Goal: Task Accomplishment & Management: Manage account settings

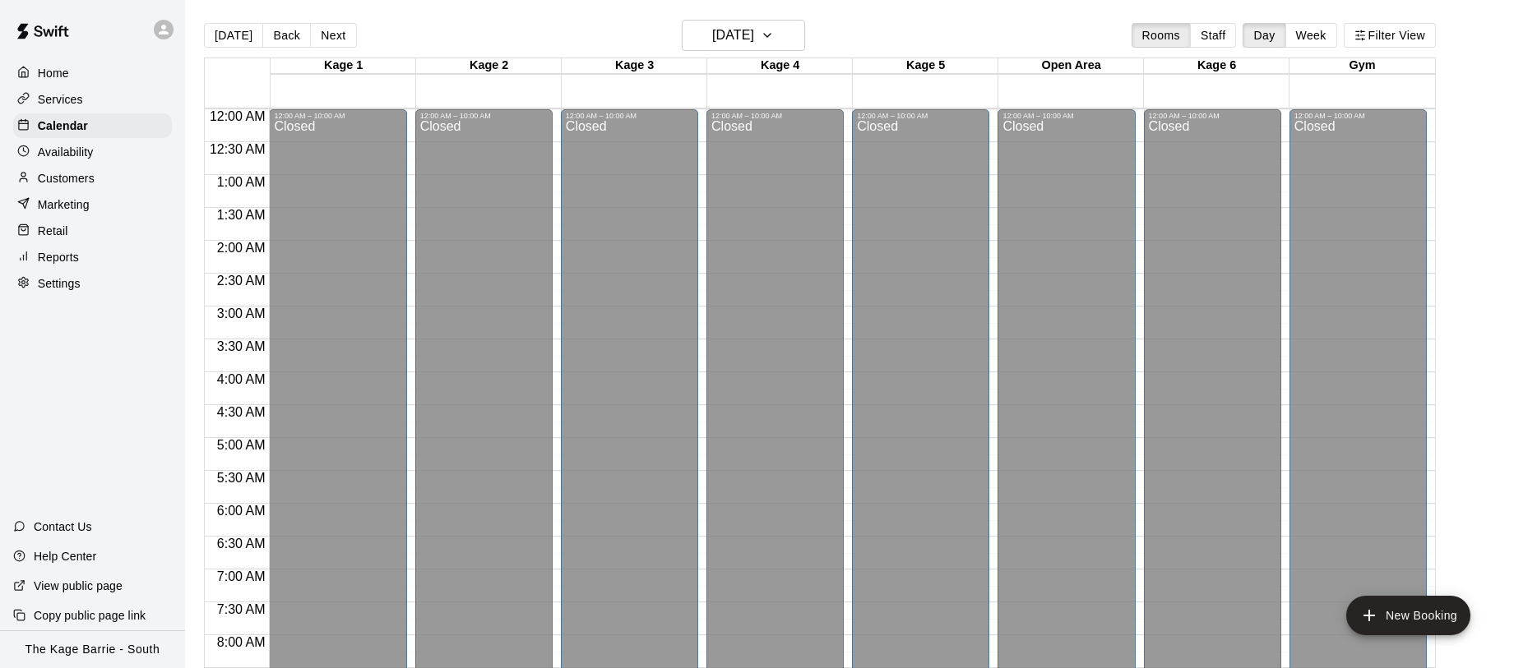
scroll to position [718, 0]
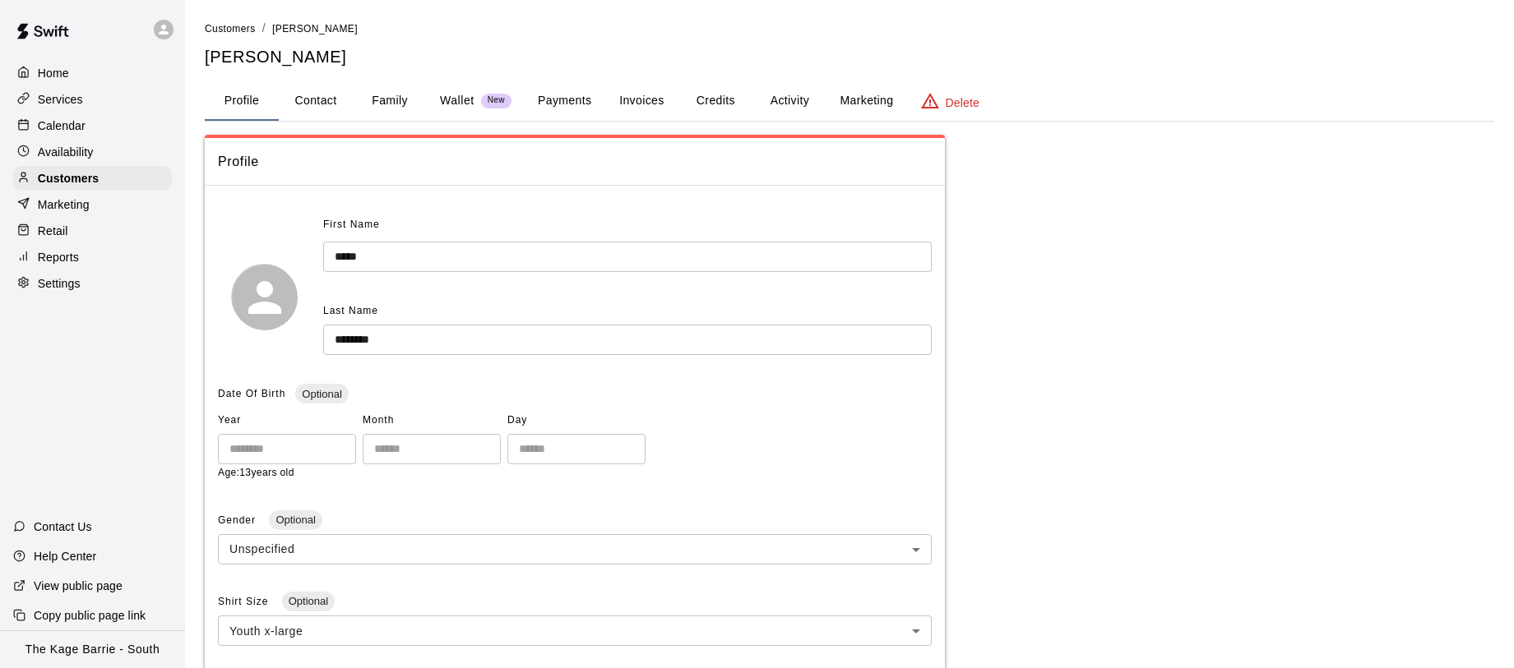
click at [162, 35] on icon at bounding box center [163, 29] width 15 height 15
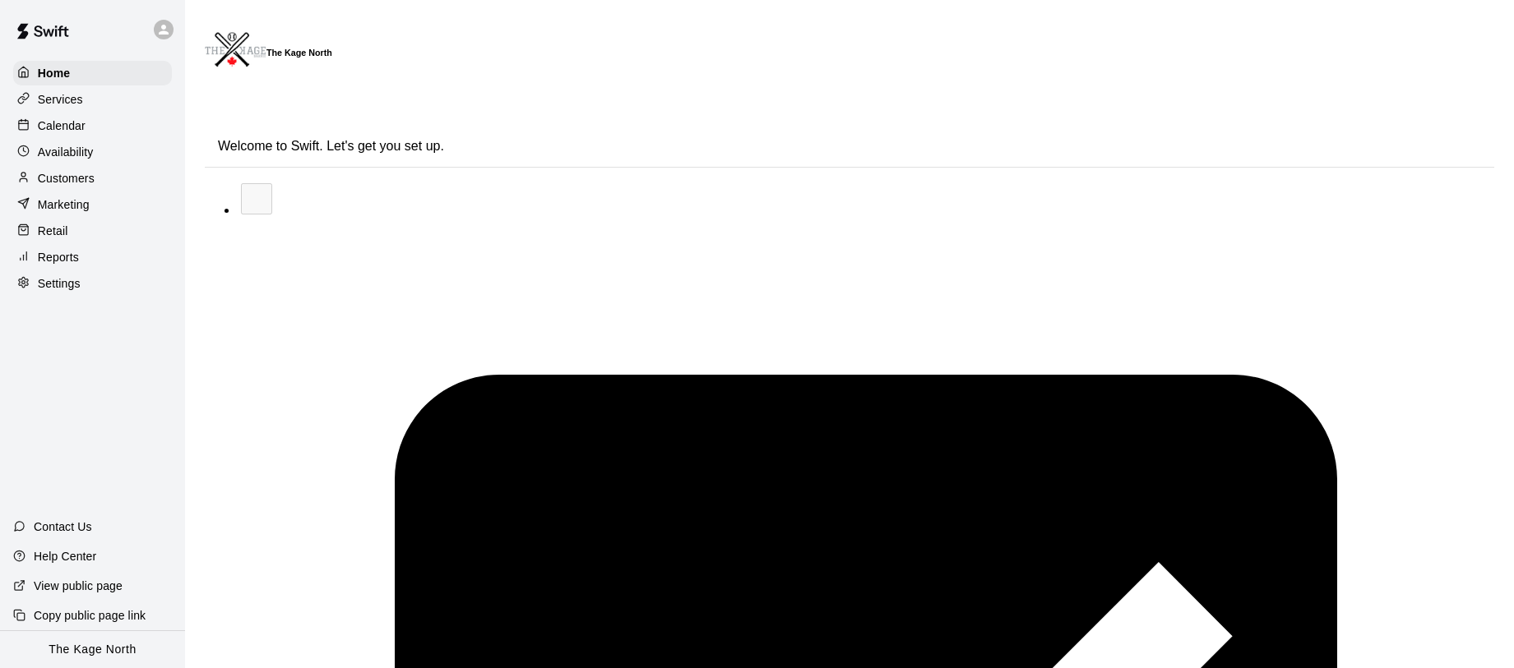
click at [107, 128] on div "Calendar" at bounding box center [92, 125] width 159 height 25
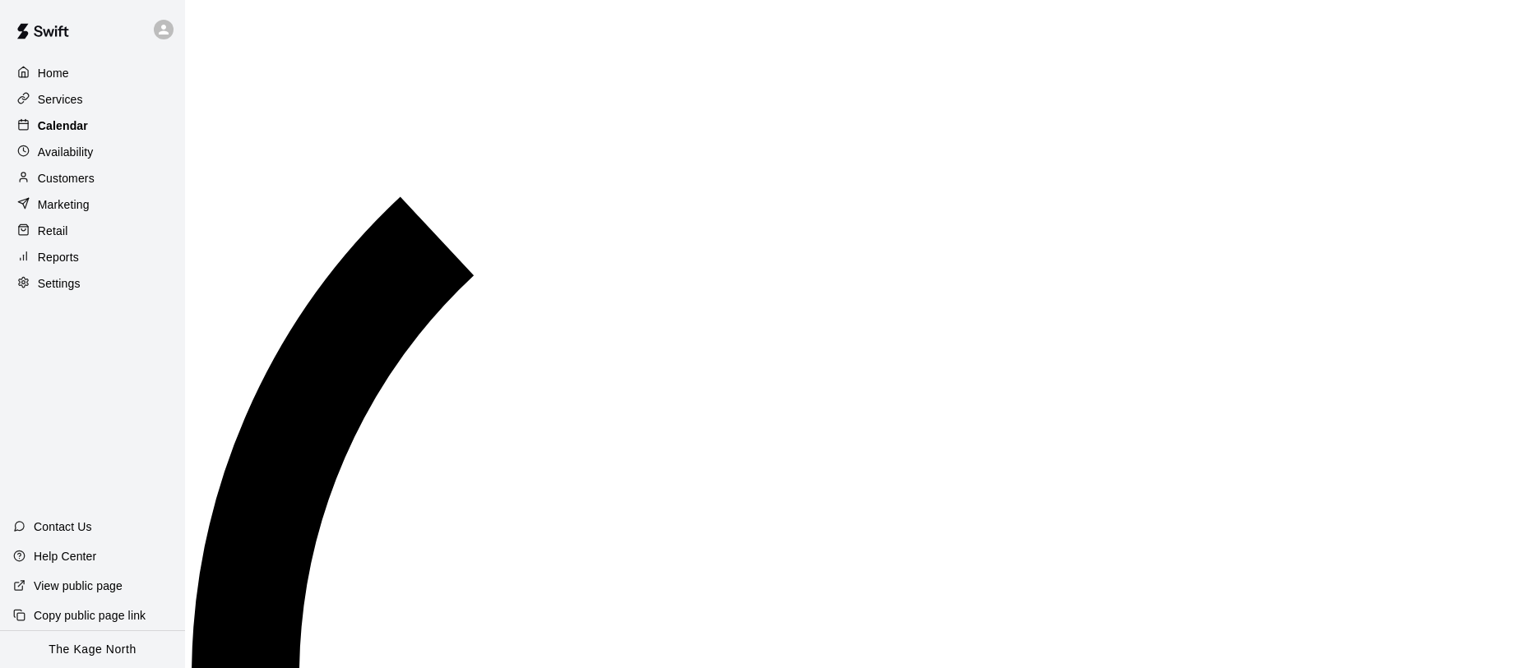
scroll to position [951, 0]
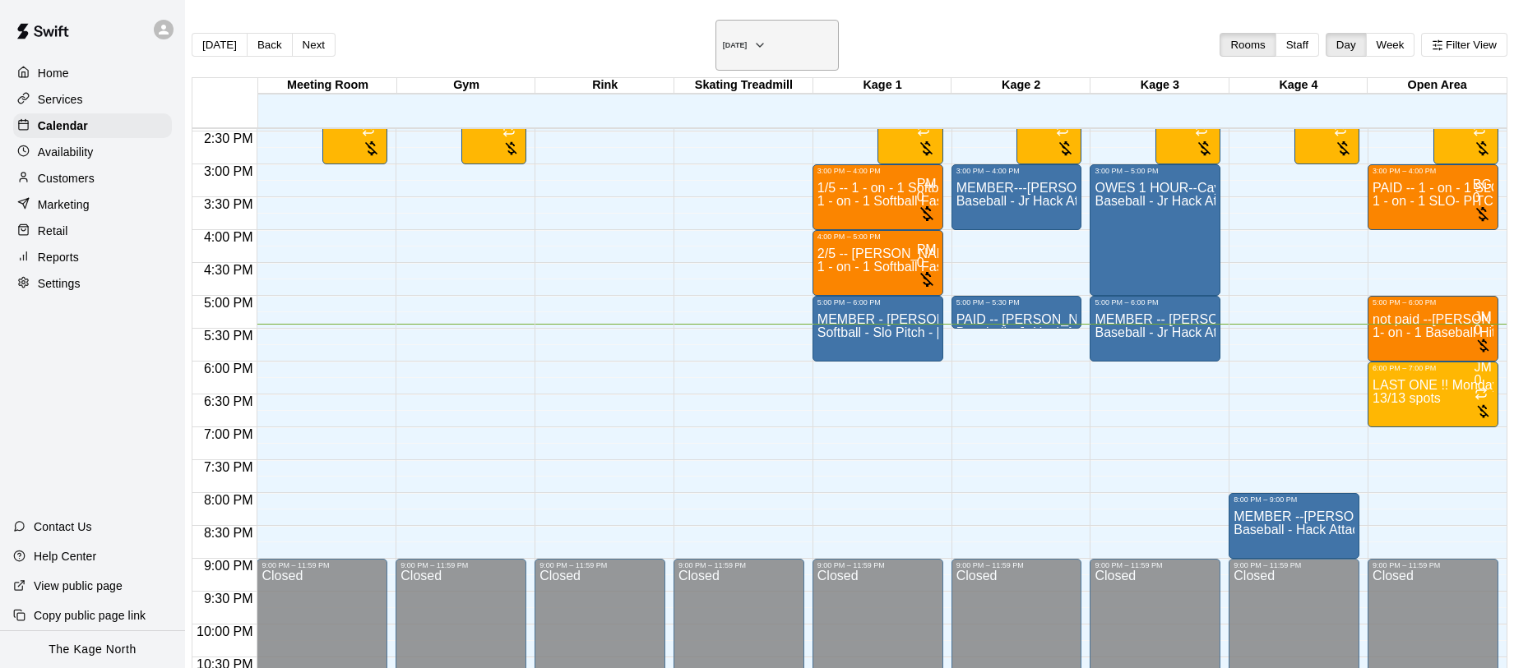
click at [766, 39] on icon "button" at bounding box center [759, 45] width 13 height 20
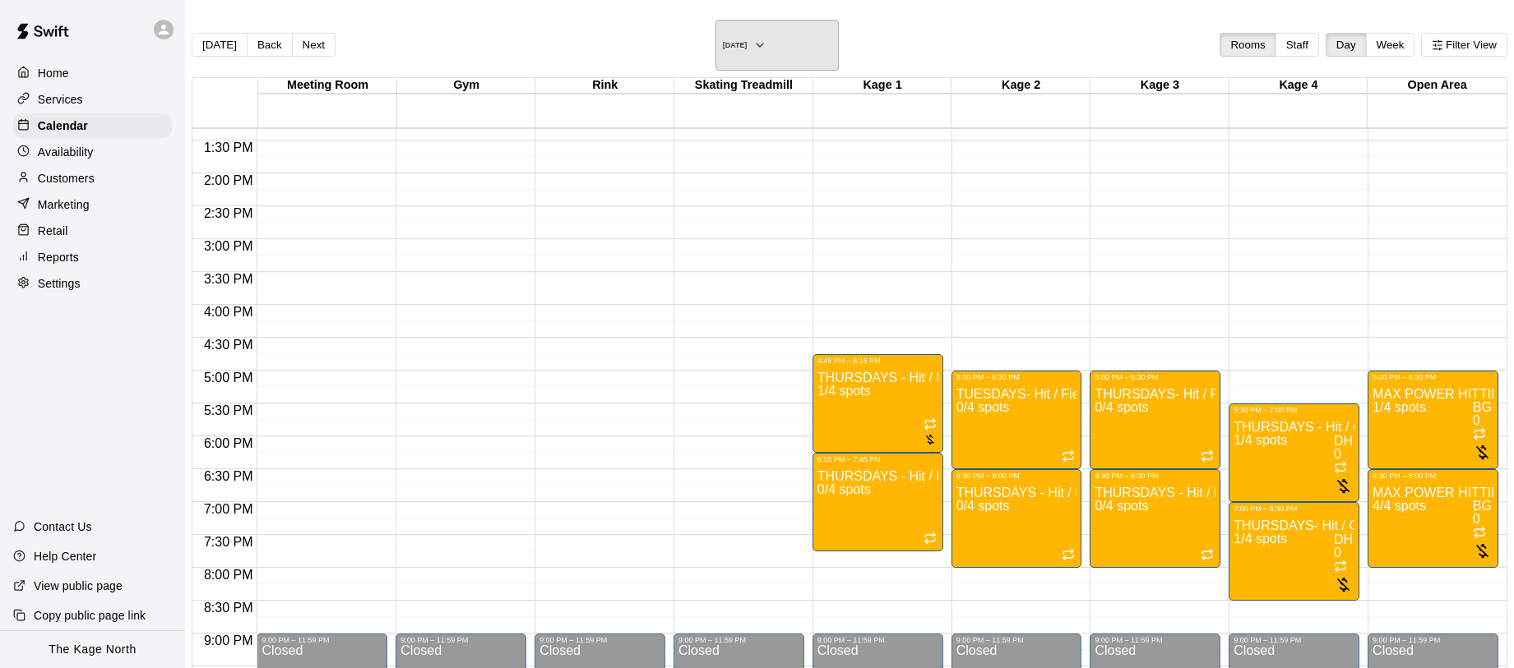
scroll to position [872, 0]
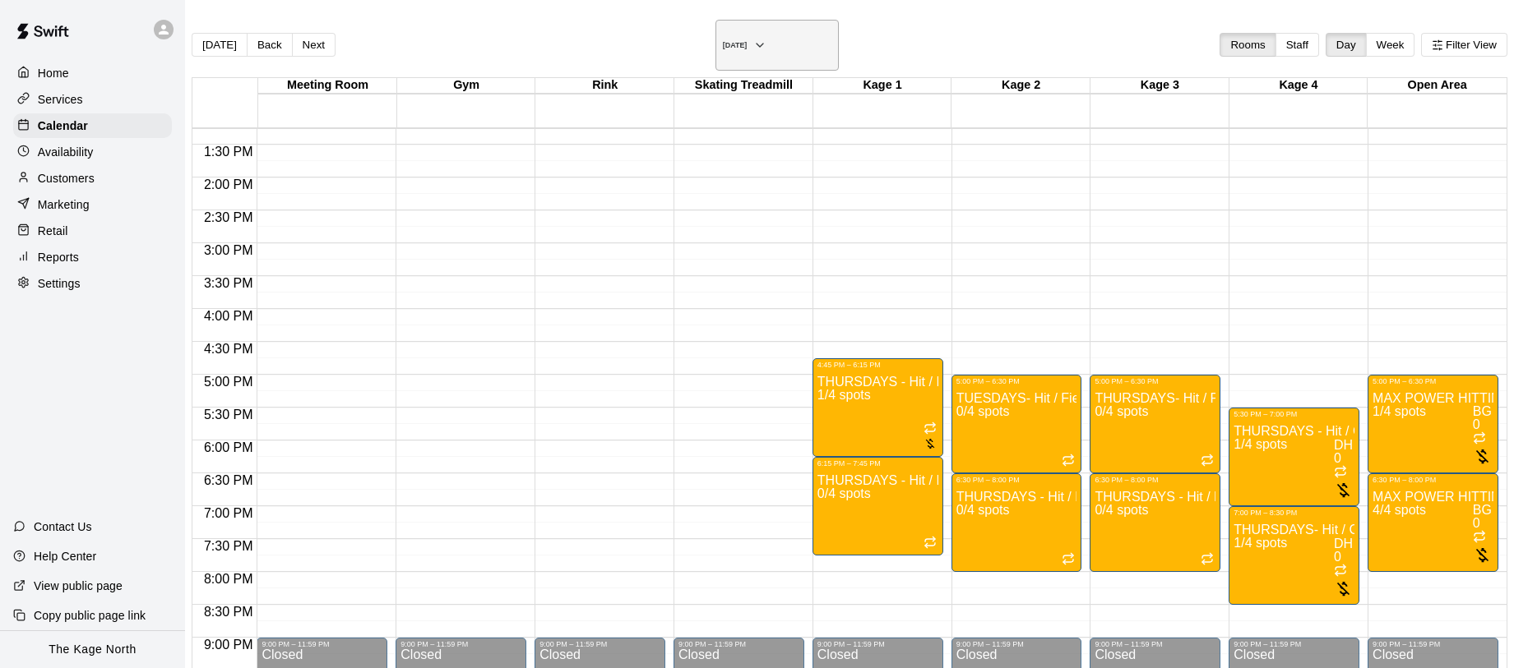
click at [766, 38] on icon "button" at bounding box center [759, 45] width 13 height 20
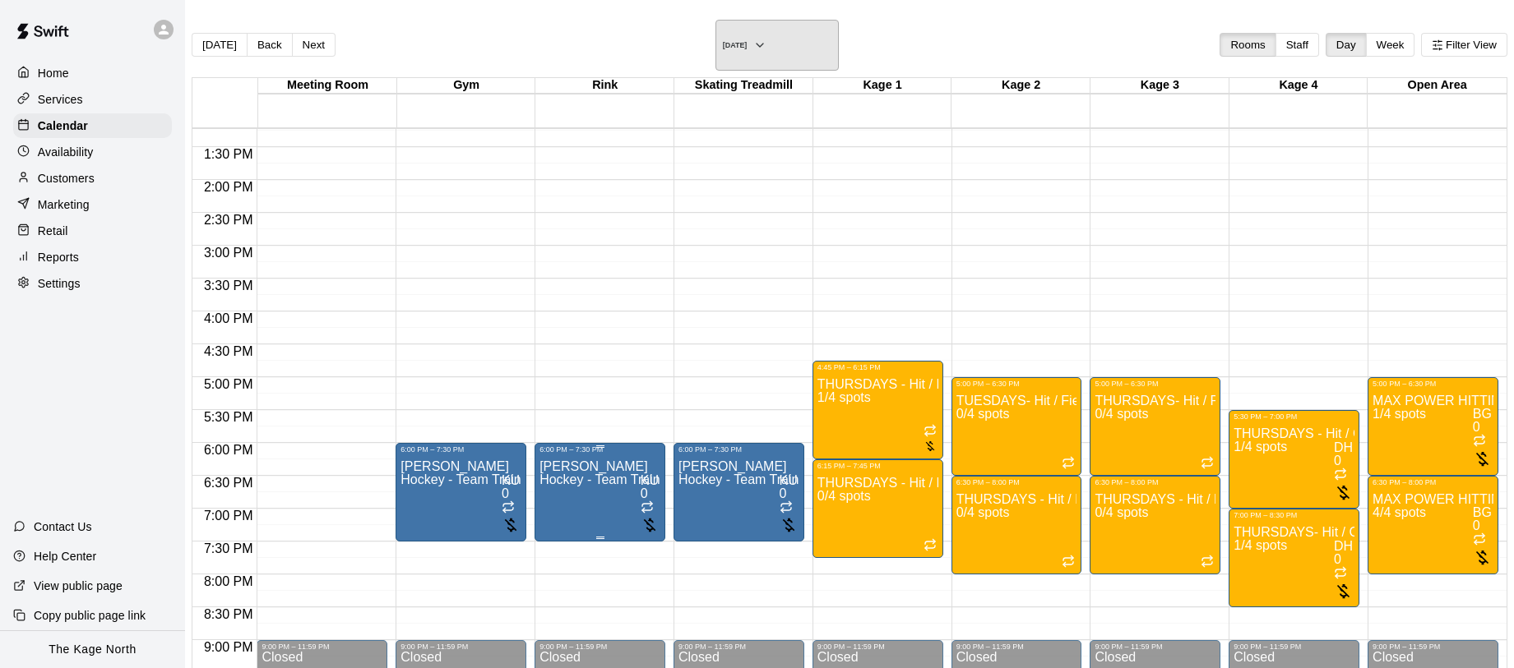
scroll to position [2, 0]
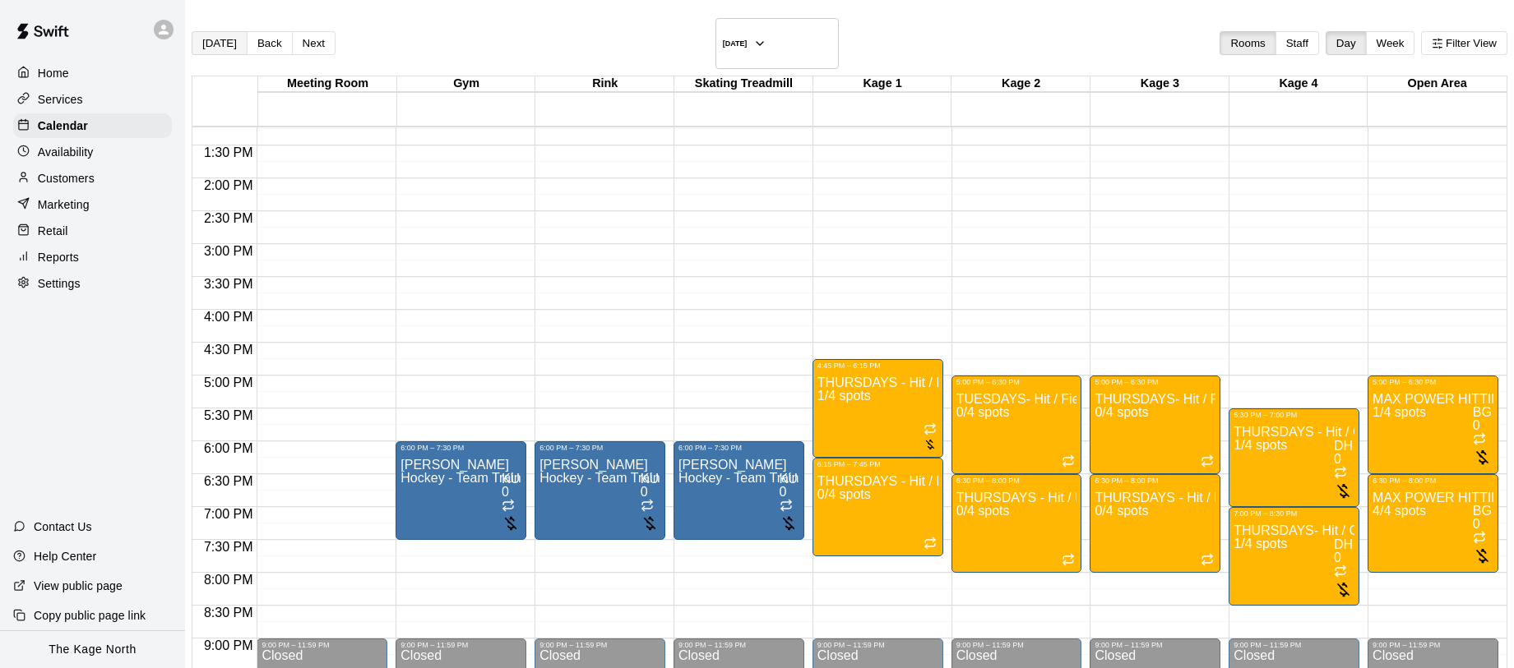
click at [240, 35] on button "[DATE]" at bounding box center [220, 43] width 56 height 24
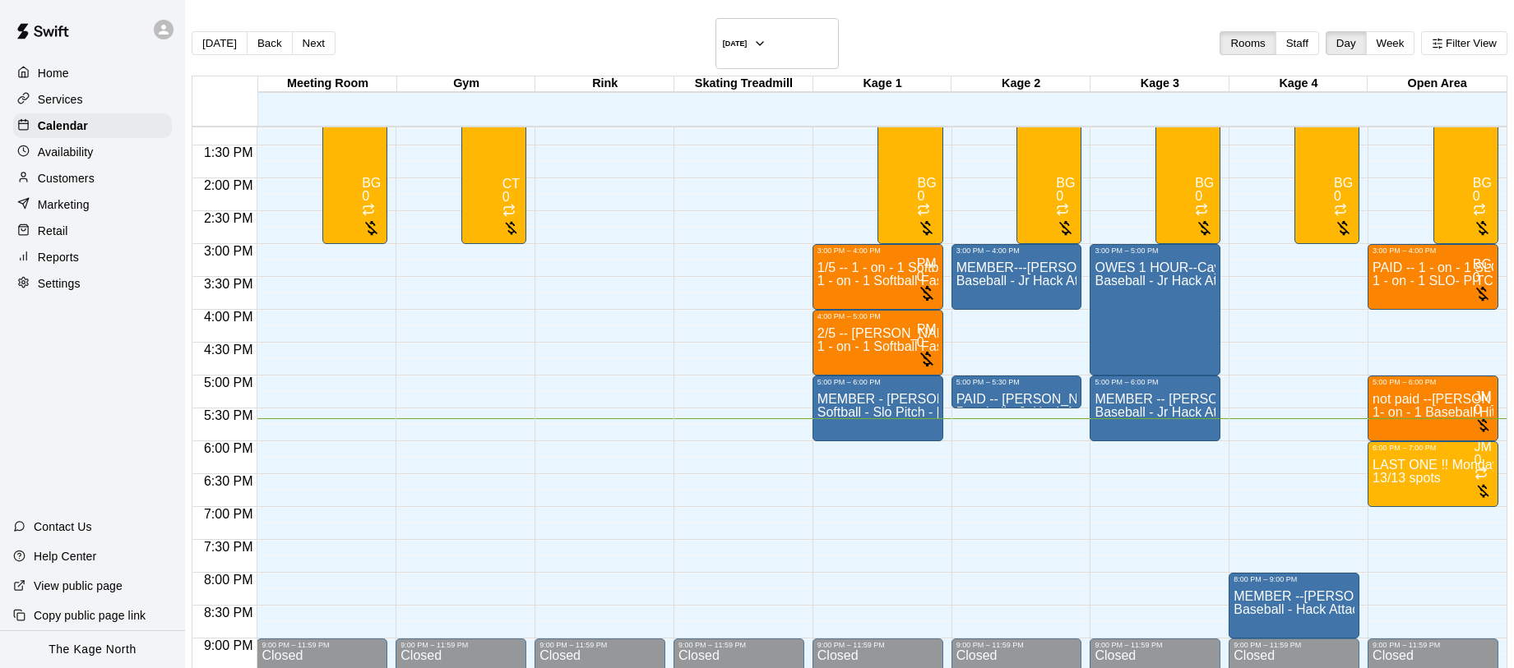
click at [162, 35] on icon at bounding box center [163, 29] width 15 height 15
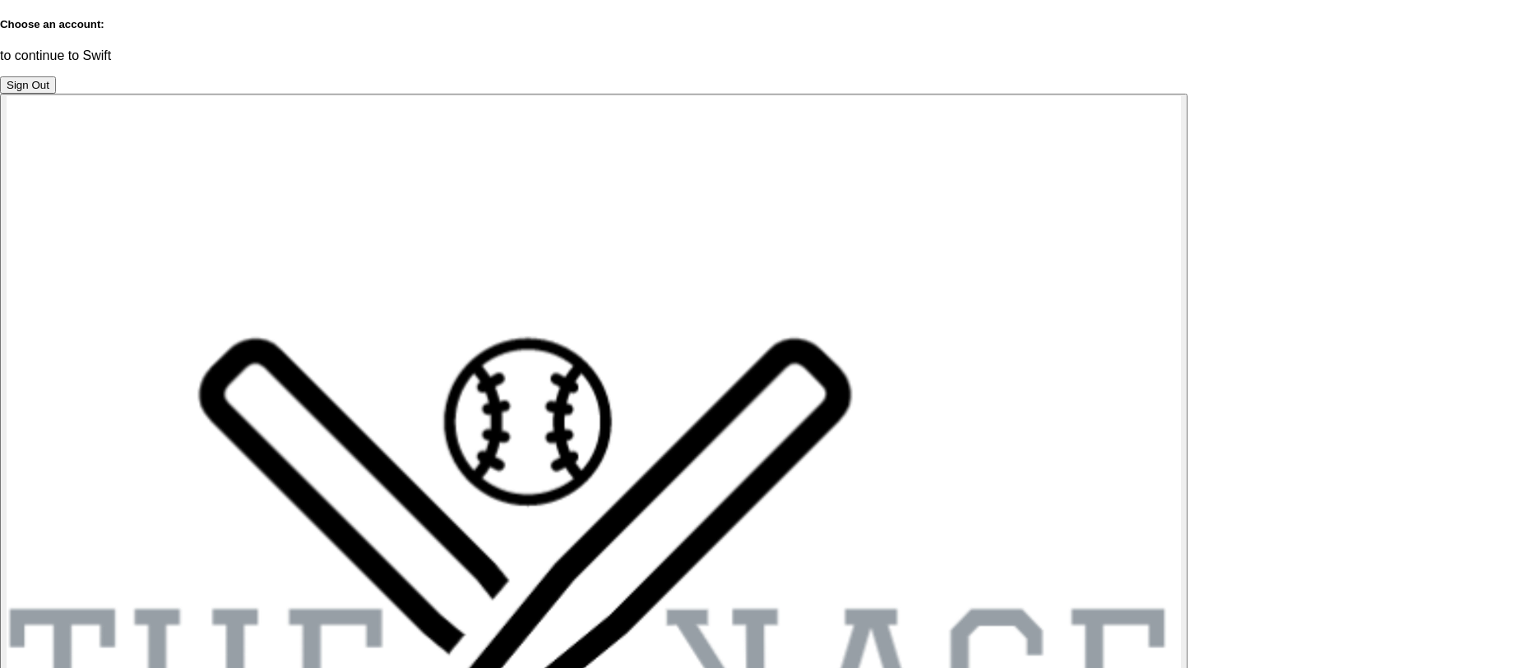
scroll to position [37, 0]
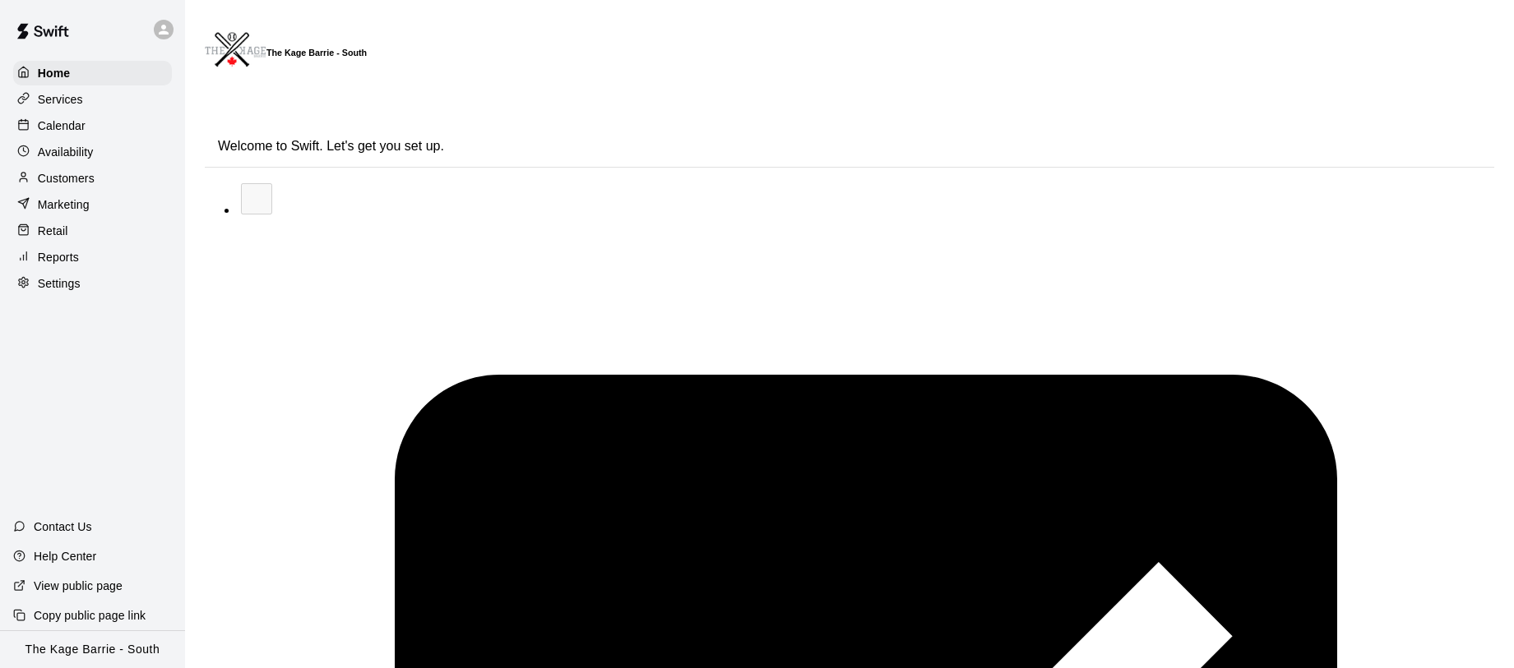
click at [69, 123] on p "Calendar" at bounding box center [62, 126] width 48 height 16
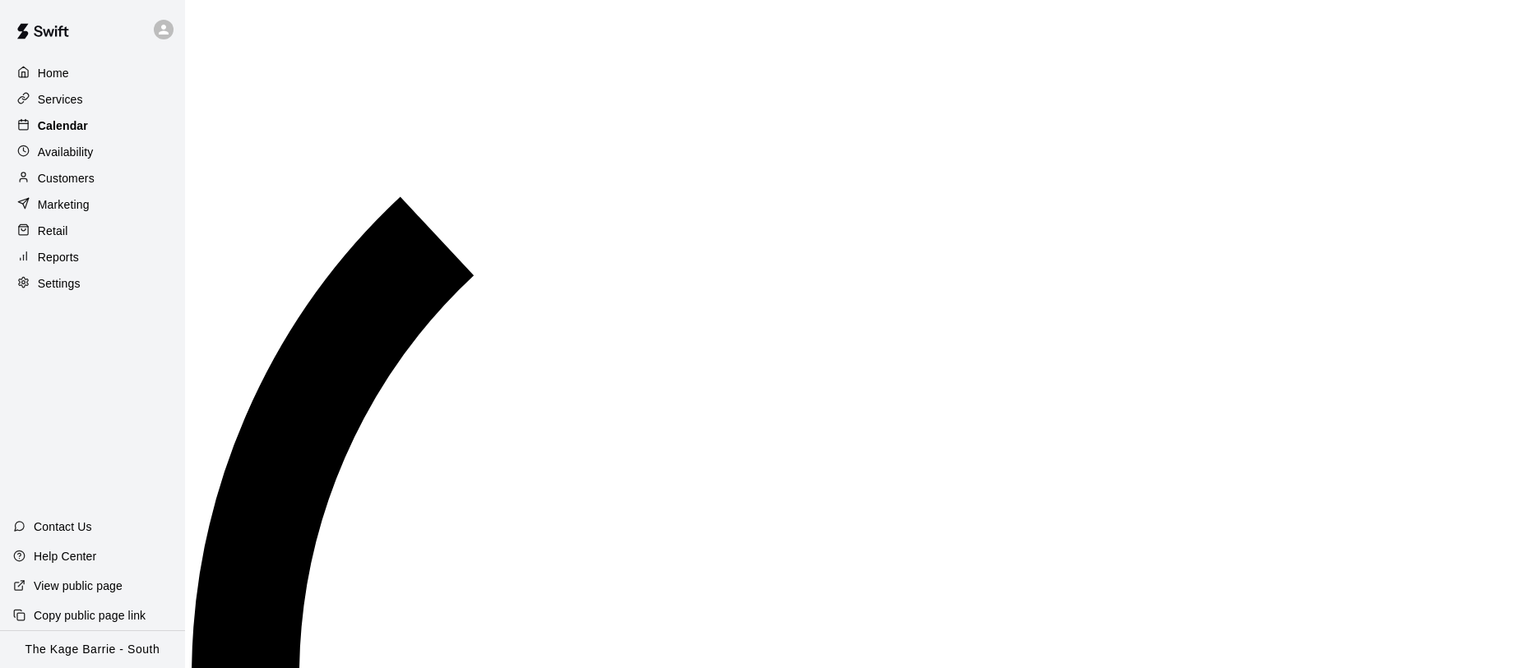
scroll to position [951, 0]
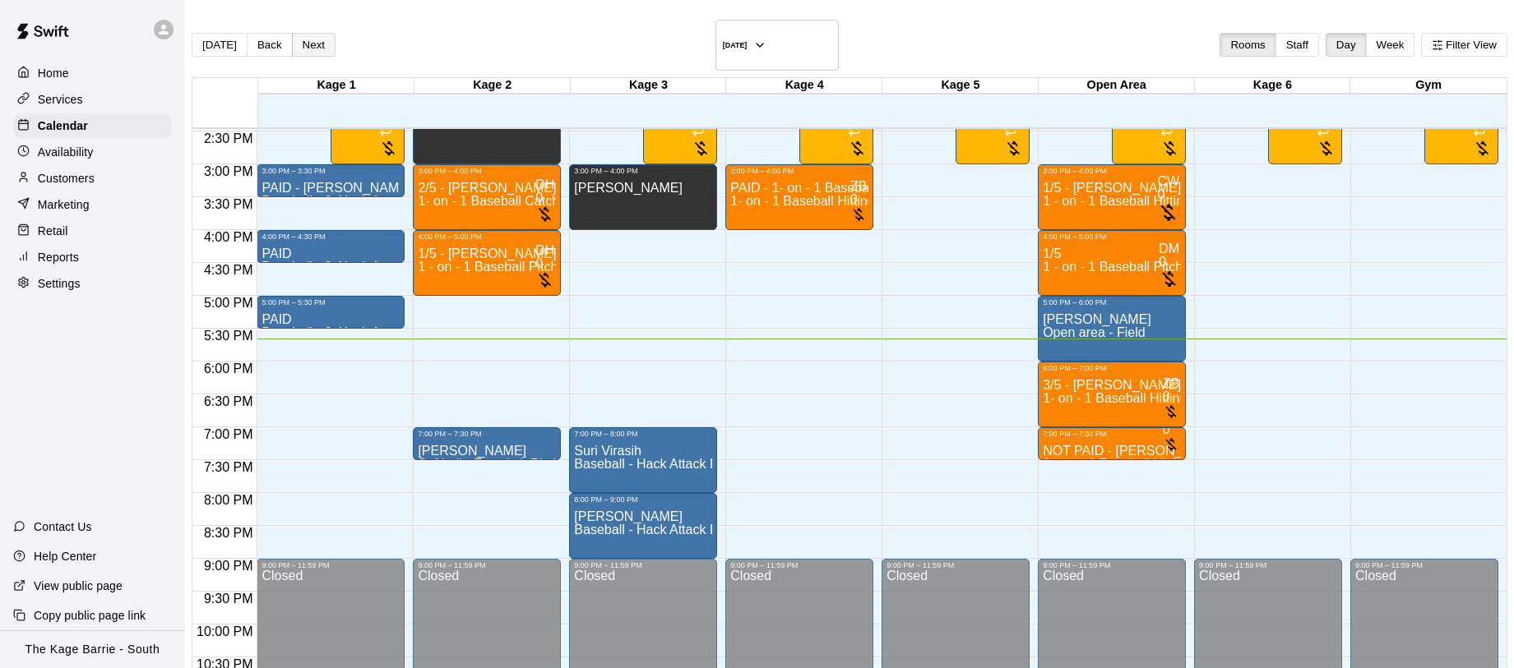
click at [327, 35] on button "Next" at bounding box center [314, 45] width 44 height 24
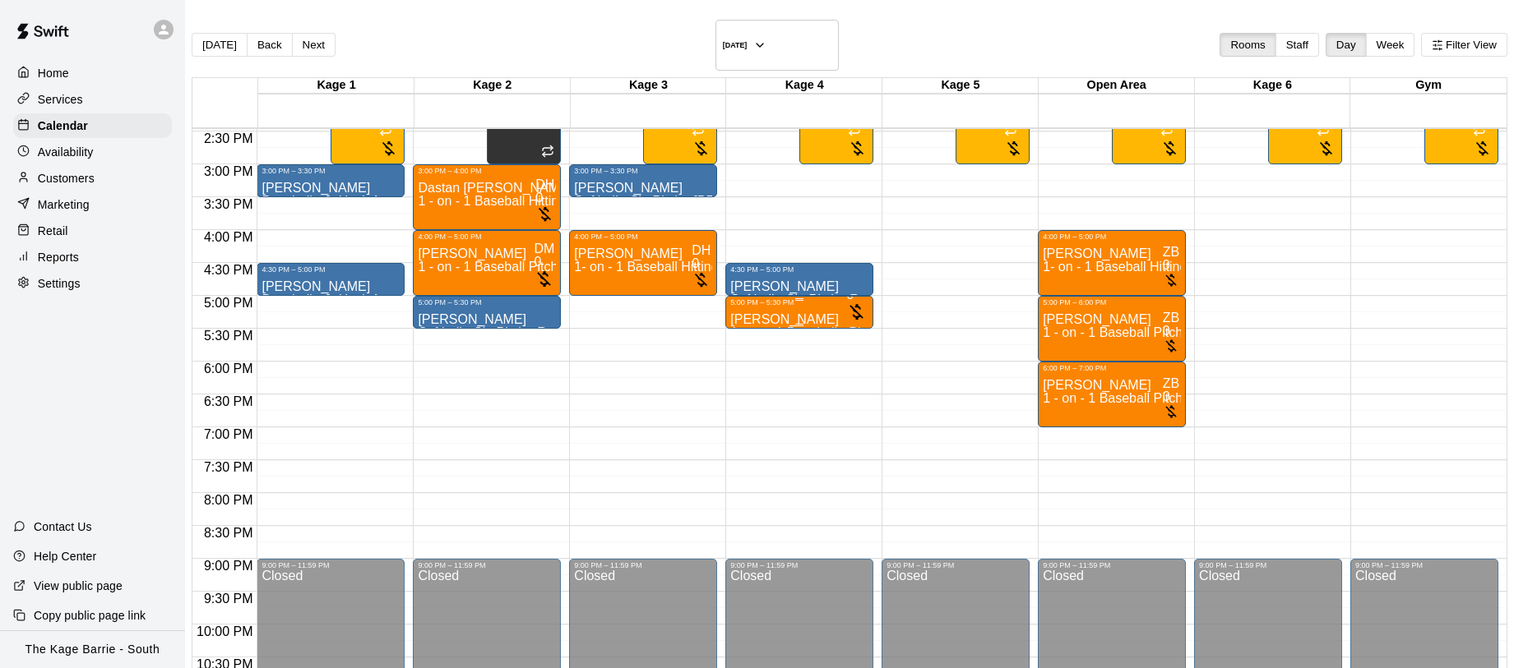
click at [774, 320] on p "Dominic Williams" at bounding box center [799, 320] width 138 height 0
click at [118, 153] on div "Availability" at bounding box center [92, 152] width 159 height 25
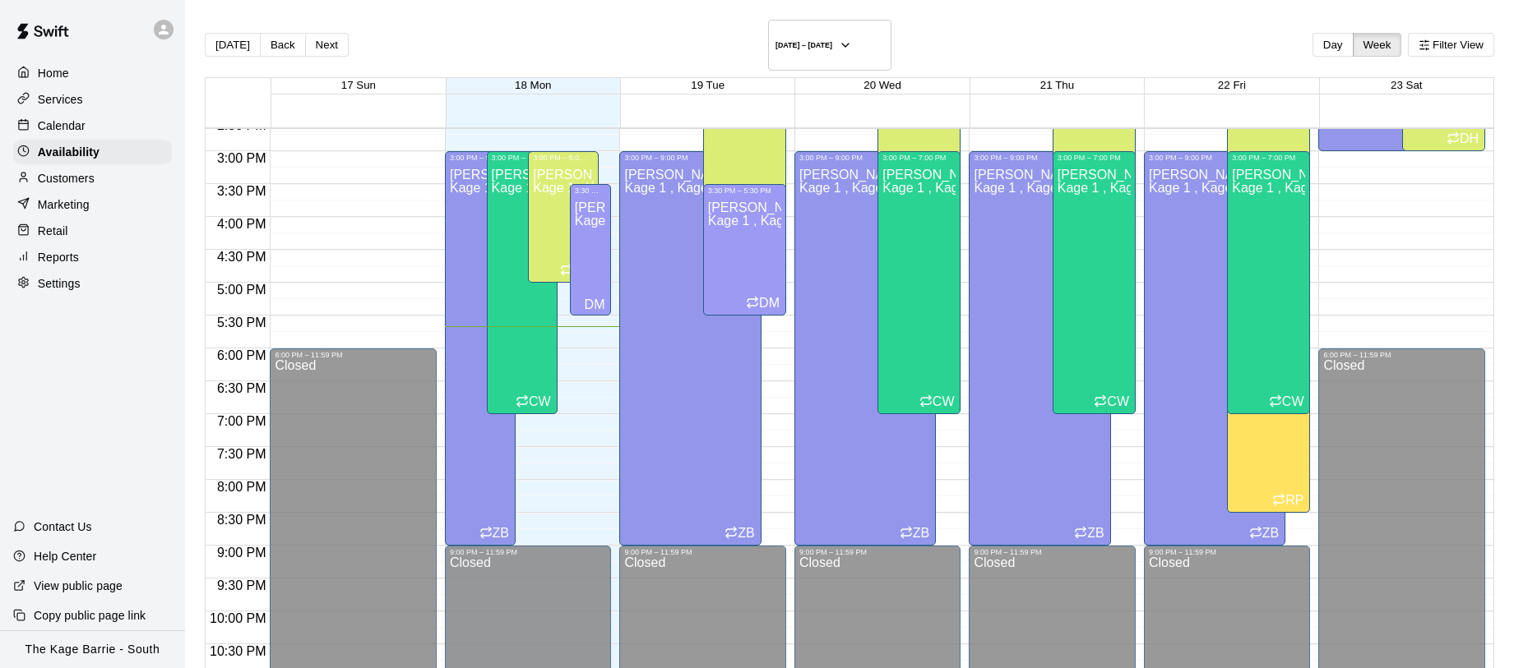
scroll to position [973, 0]
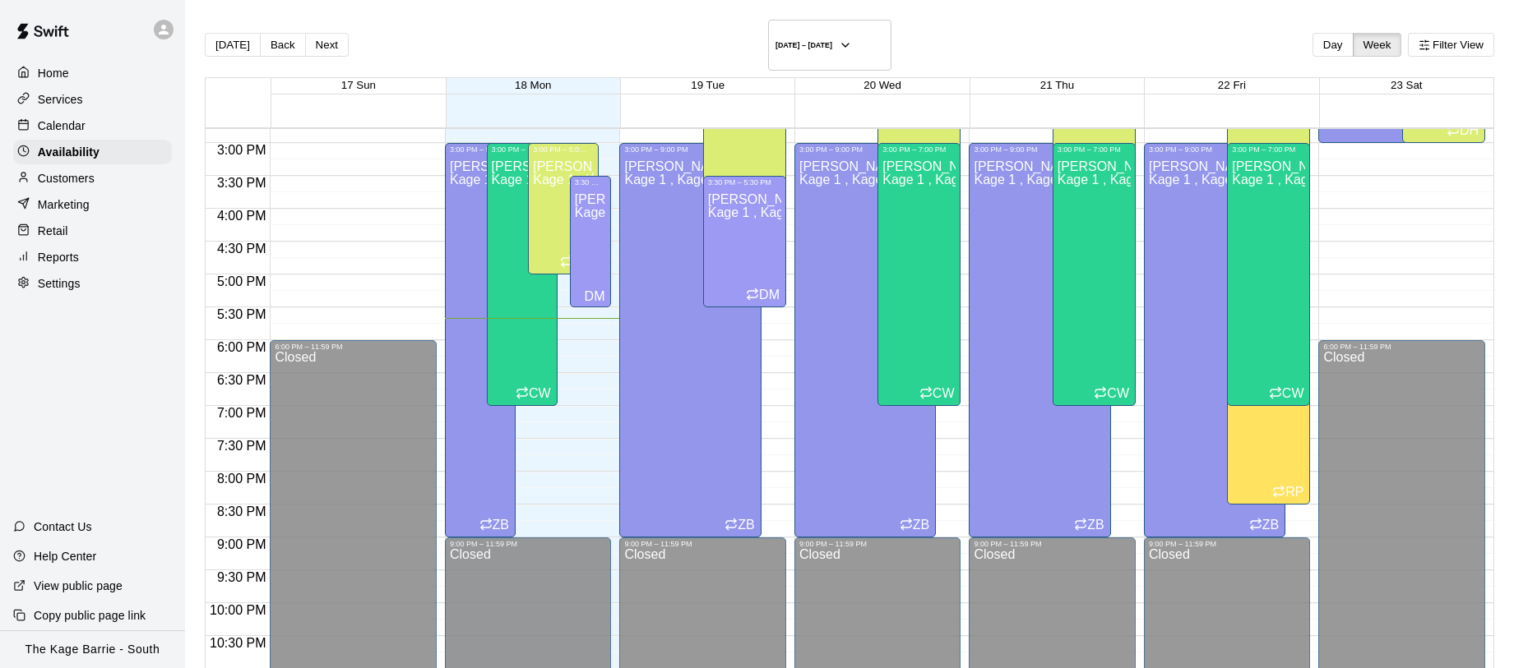
click at [106, 126] on div "Calendar" at bounding box center [92, 125] width 159 height 25
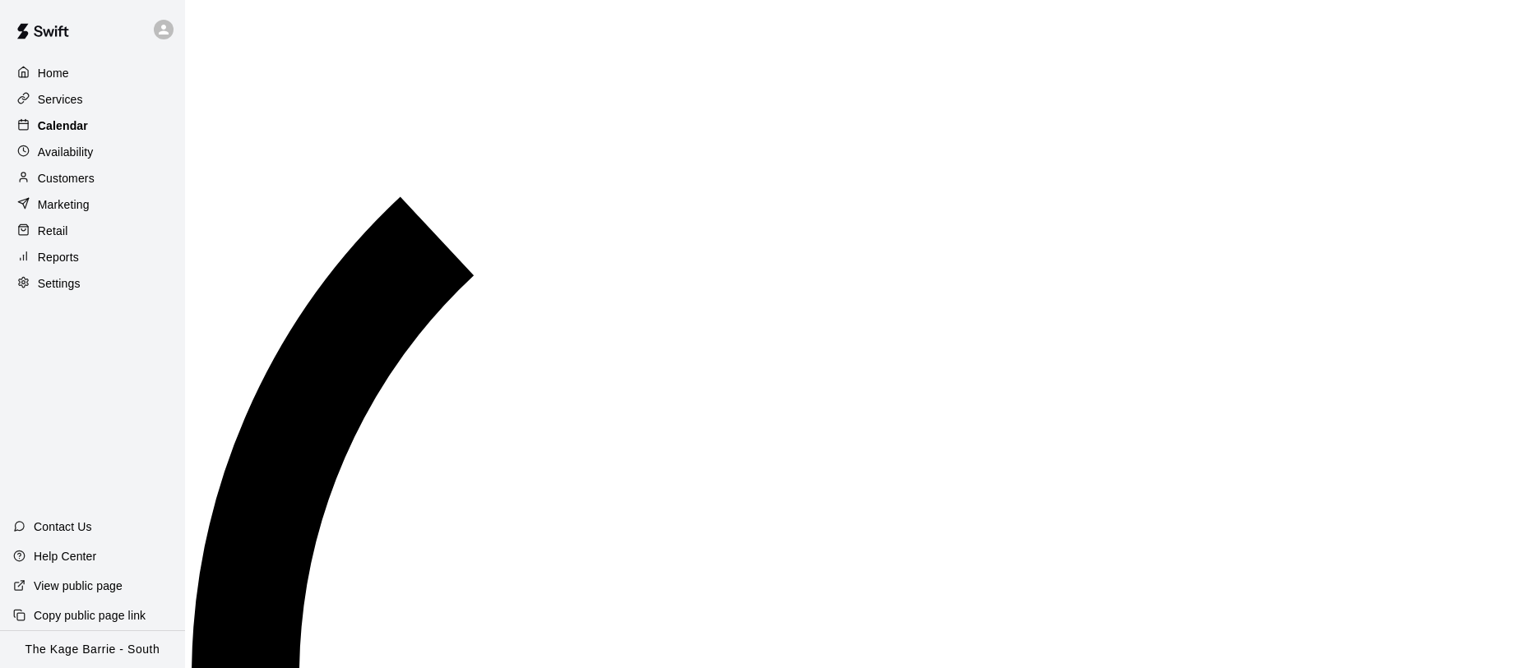
scroll to position [951, 0]
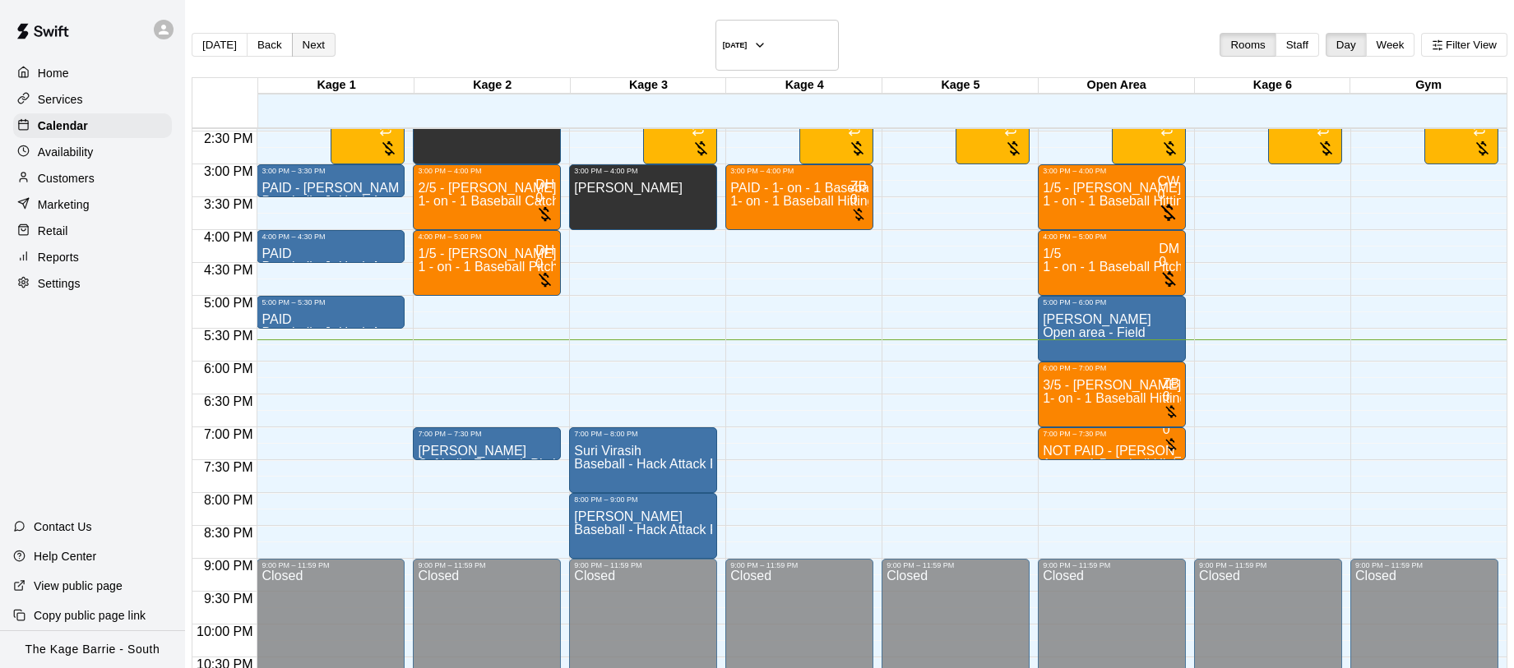
click at [334, 38] on button "Next" at bounding box center [314, 45] width 44 height 24
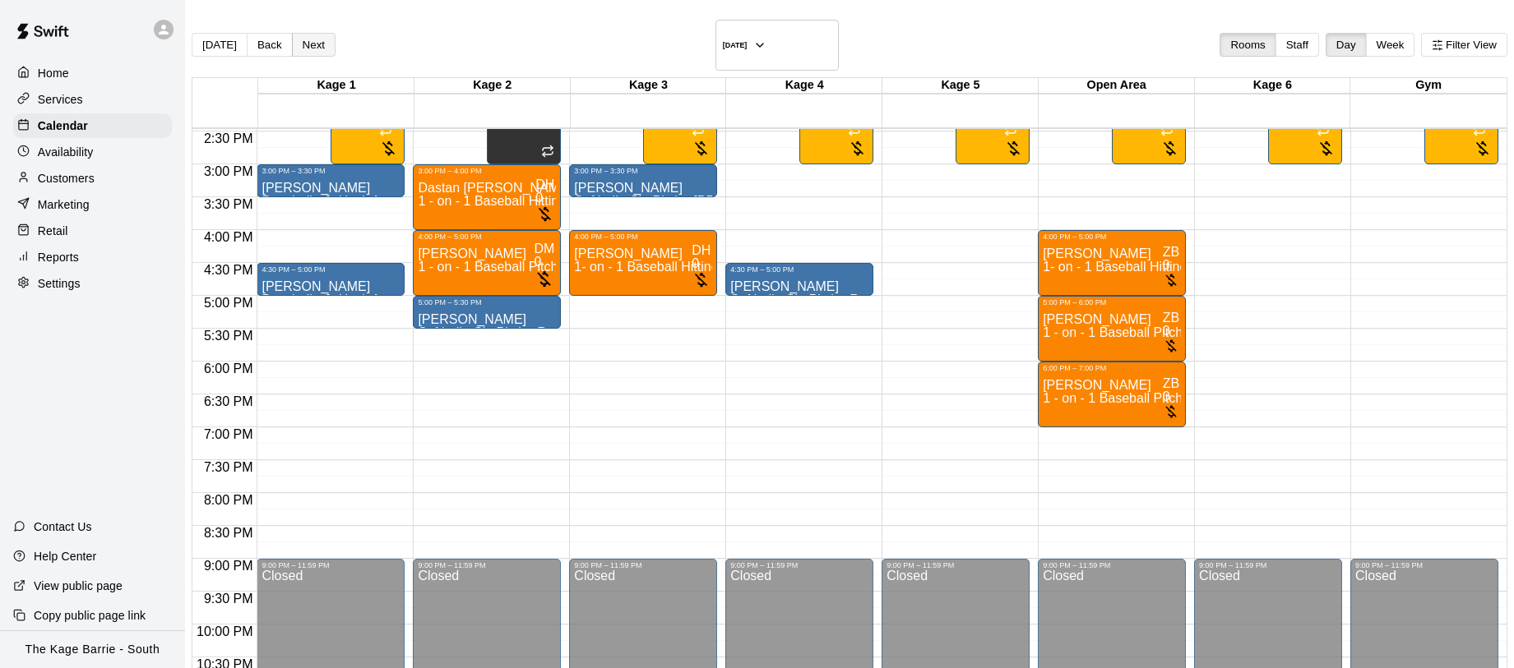
click at [335, 38] on button "Next" at bounding box center [314, 45] width 44 height 24
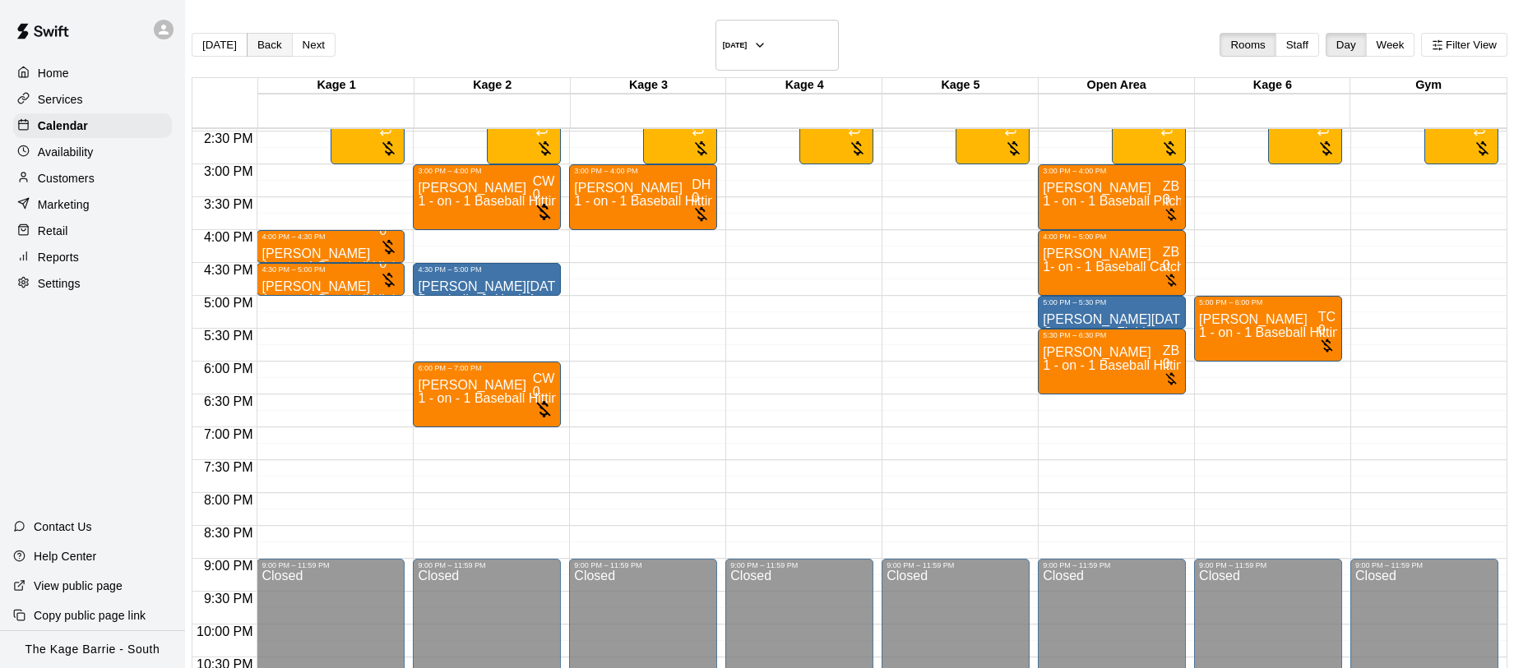
click at [293, 39] on button "Back" at bounding box center [270, 45] width 46 height 24
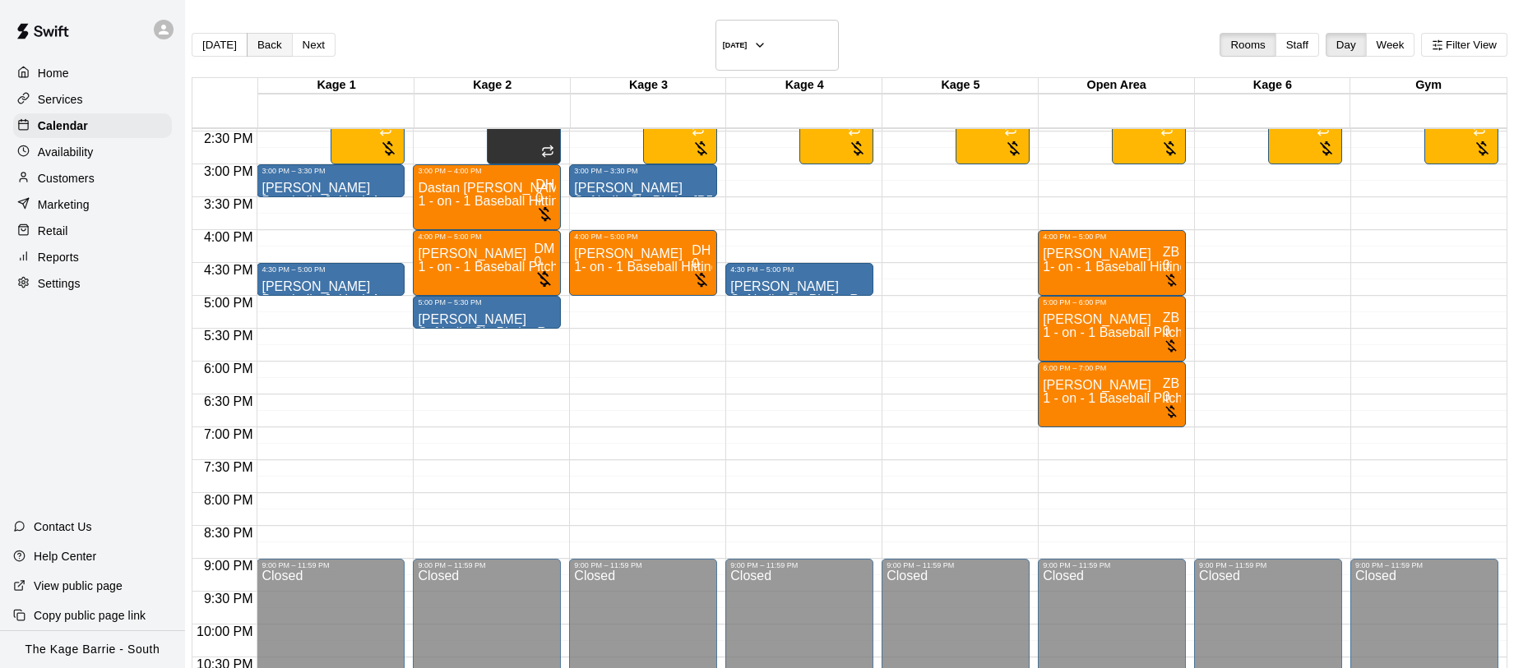
click at [288, 38] on button "Back" at bounding box center [270, 45] width 46 height 24
